Goal: Information Seeking & Learning: Learn about a topic

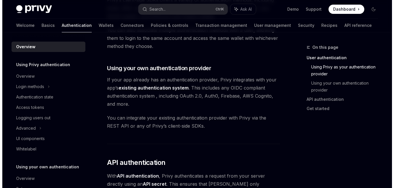
scroll to position [276, 0]
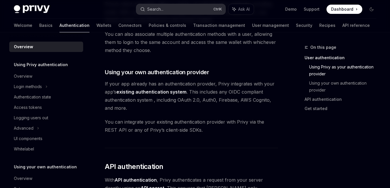
click at [169, 11] on button "Search... Ctrl K" at bounding box center [180, 9] width 89 height 10
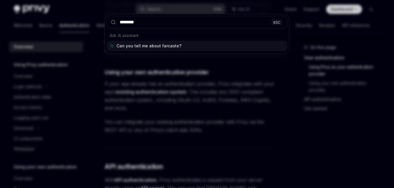
type input "*********"
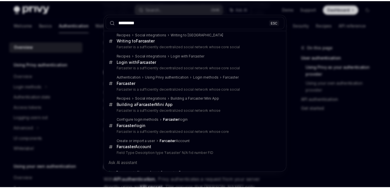
scroll to position [0, 0]
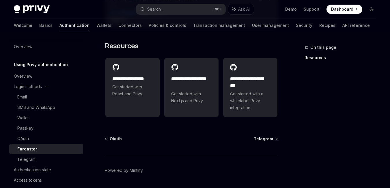
scroll to position [340, 0]
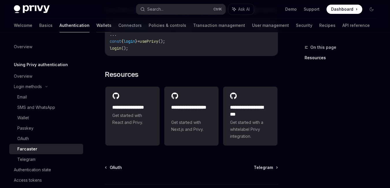
click at [96, 26] on link "Wallets" at bounding box center [103, 25] width 15 height 14
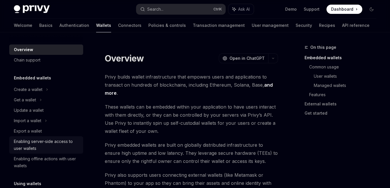
click at [50, 140] on div "Enabling server-side access to user wallets" at bounding box center [47, 145] width 66 height 14
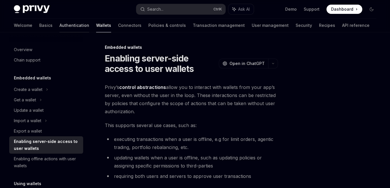
click at [59, 27] on link "Authentication" at bounding box center [74, 25] width 30 height 14
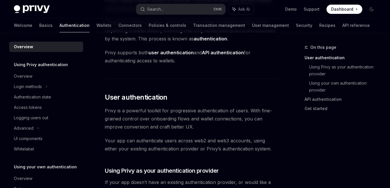
scroll to position [76, 0]
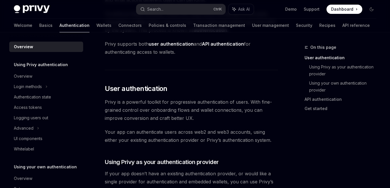
click at [40, 10] on img at bounding box center [32, 9] width 36 height 8
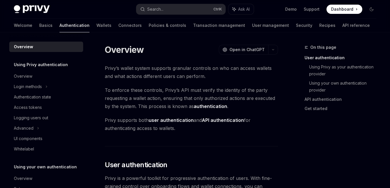
scroll to position [76, 0]
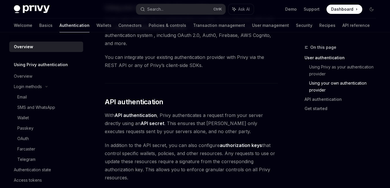
type textarea "*"
